Goal: Task Accomplishment & Management: Complete application form

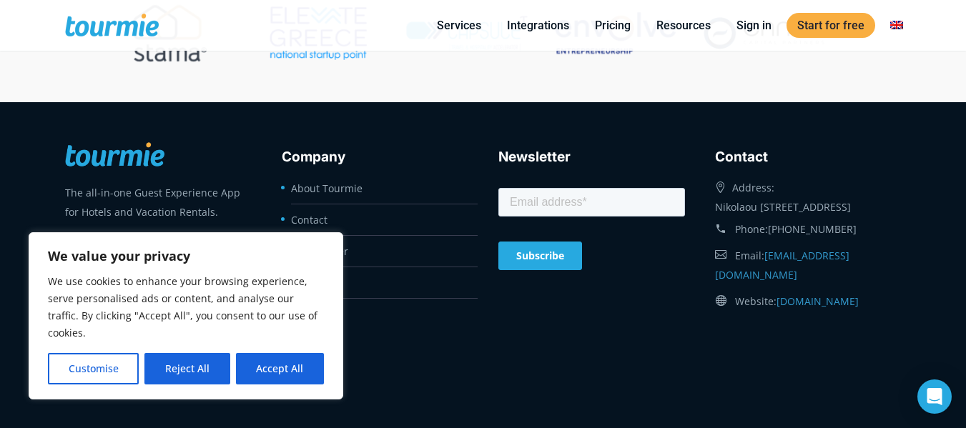
scroll to position [5780, 0]
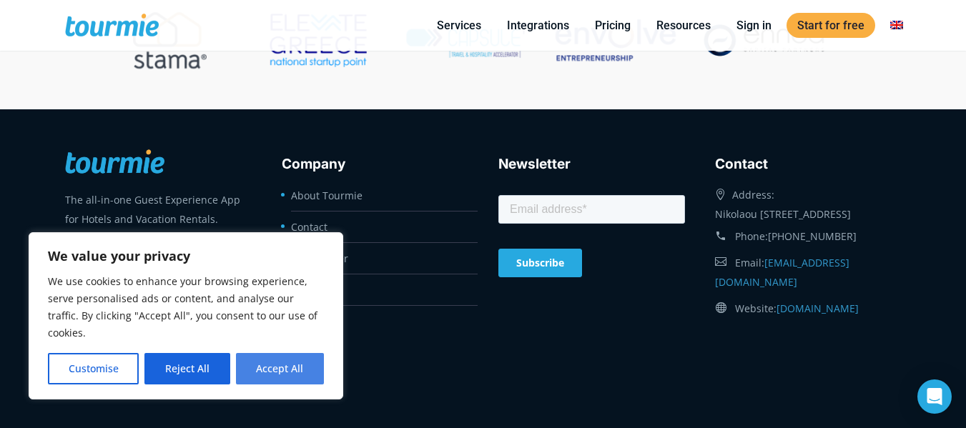
click at [278, 370] on button "Accept All" at bounding box center [280, 368] width 88 height 31
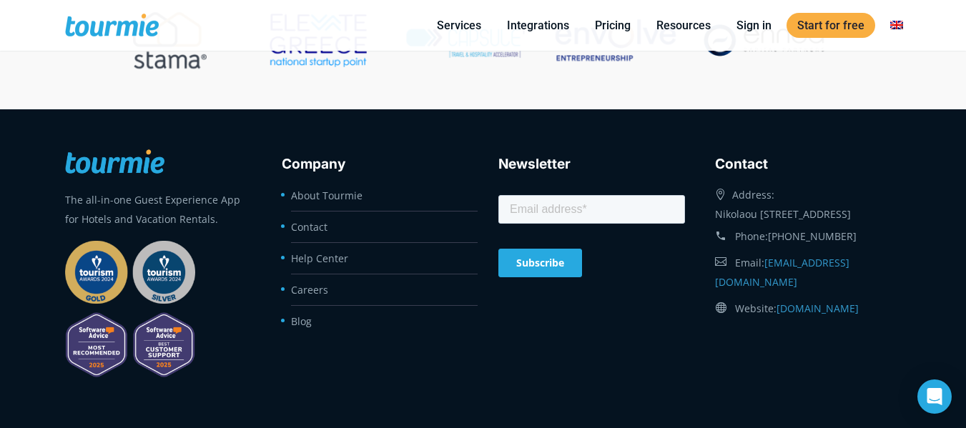
checkbox input "true"
click at [313, 293] on link "Careers" at bounding box center [309, 290] width 37 height 14
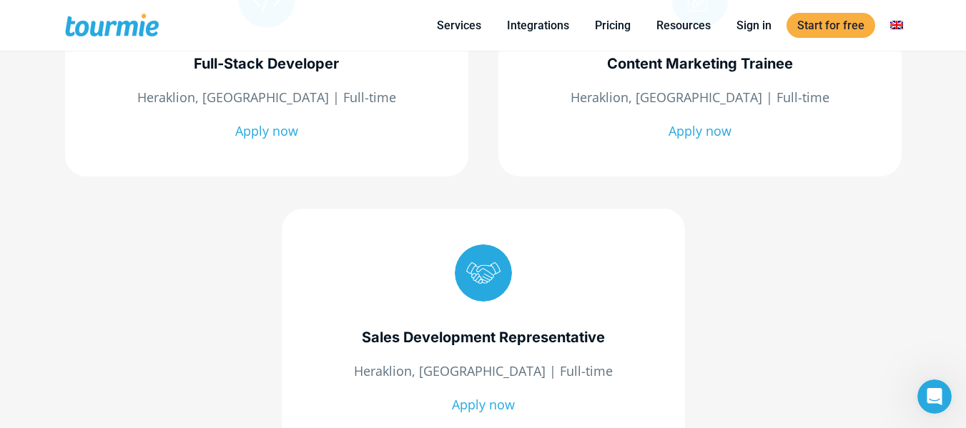
scroll to position [380, 0]
click at [281, 76] on div "Full-Stack Developer Heraklion, Crete | Full-time Apply now" at bounding box center [266, 57] width 403 height 242
click at [272, 132] on link "Apply now" at bounding box center [266, 131] width 63 height 17
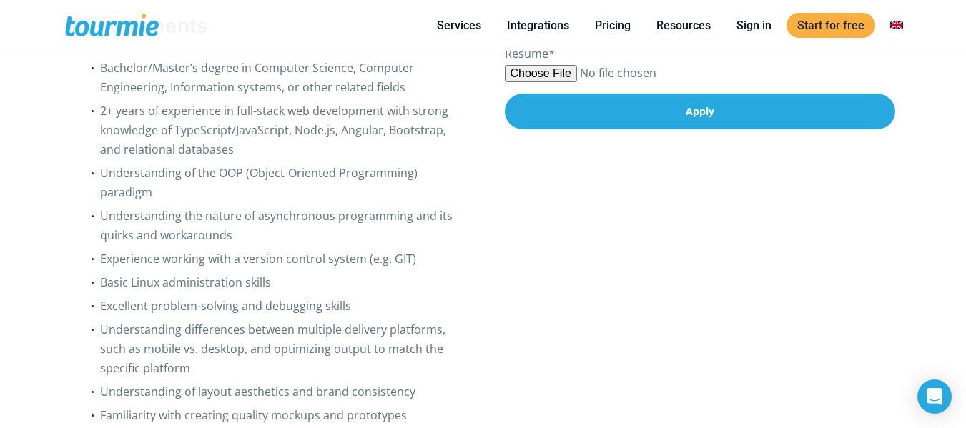
scroll to position [677, 0]
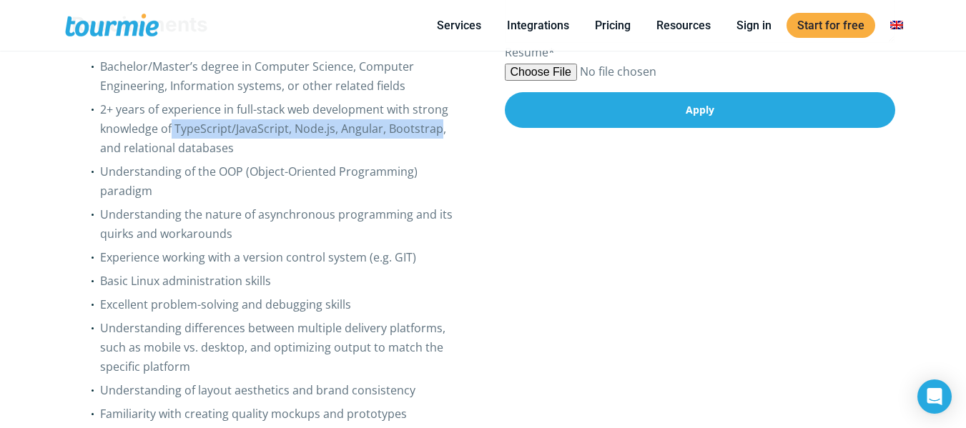
drag, startPoint x: 172, startPoint y: 109, endPoint x: 438, endPoint y: 106, distance: 265.4
click at [438, 106] on span "trong knowledge of TypeScript/JavaScript, Node.js, Angular, Bootstrap, and rela…" at bounding box center [274, 129] width 348 height 54
copy span "TypeScript/JavaScript, Node.js, Angular, Bootstrap"
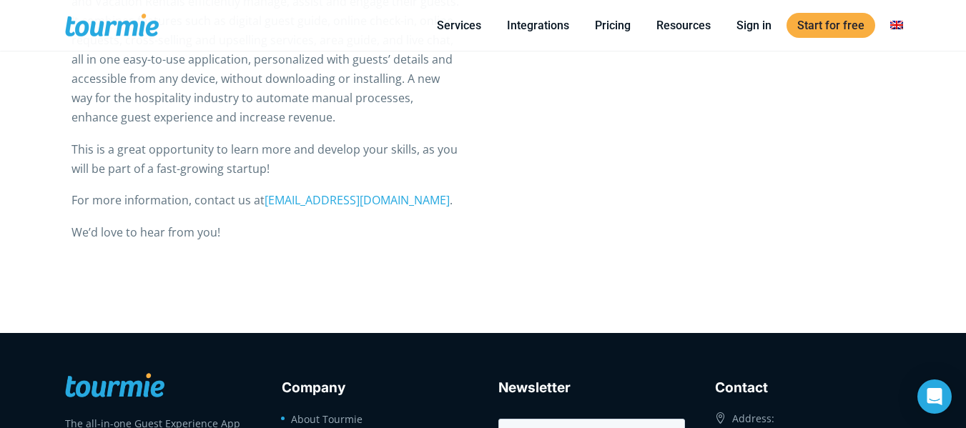
scroll to position [1852, 0]
